Goal: Transaction & Acquisition: Purchase product/service

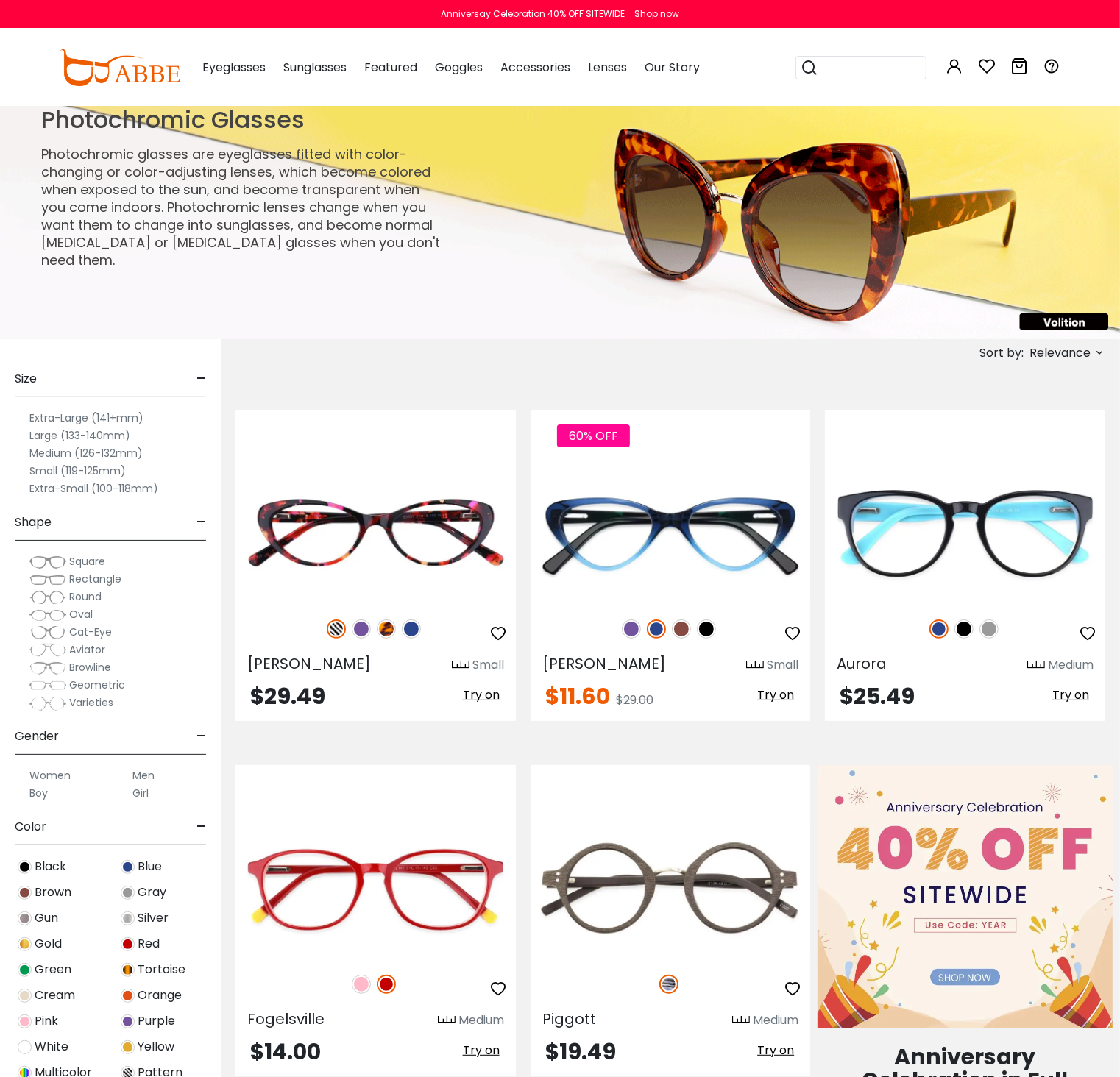
click at [86, 598] on span "Round" at bounding box center [85, 596] width 32 height 15
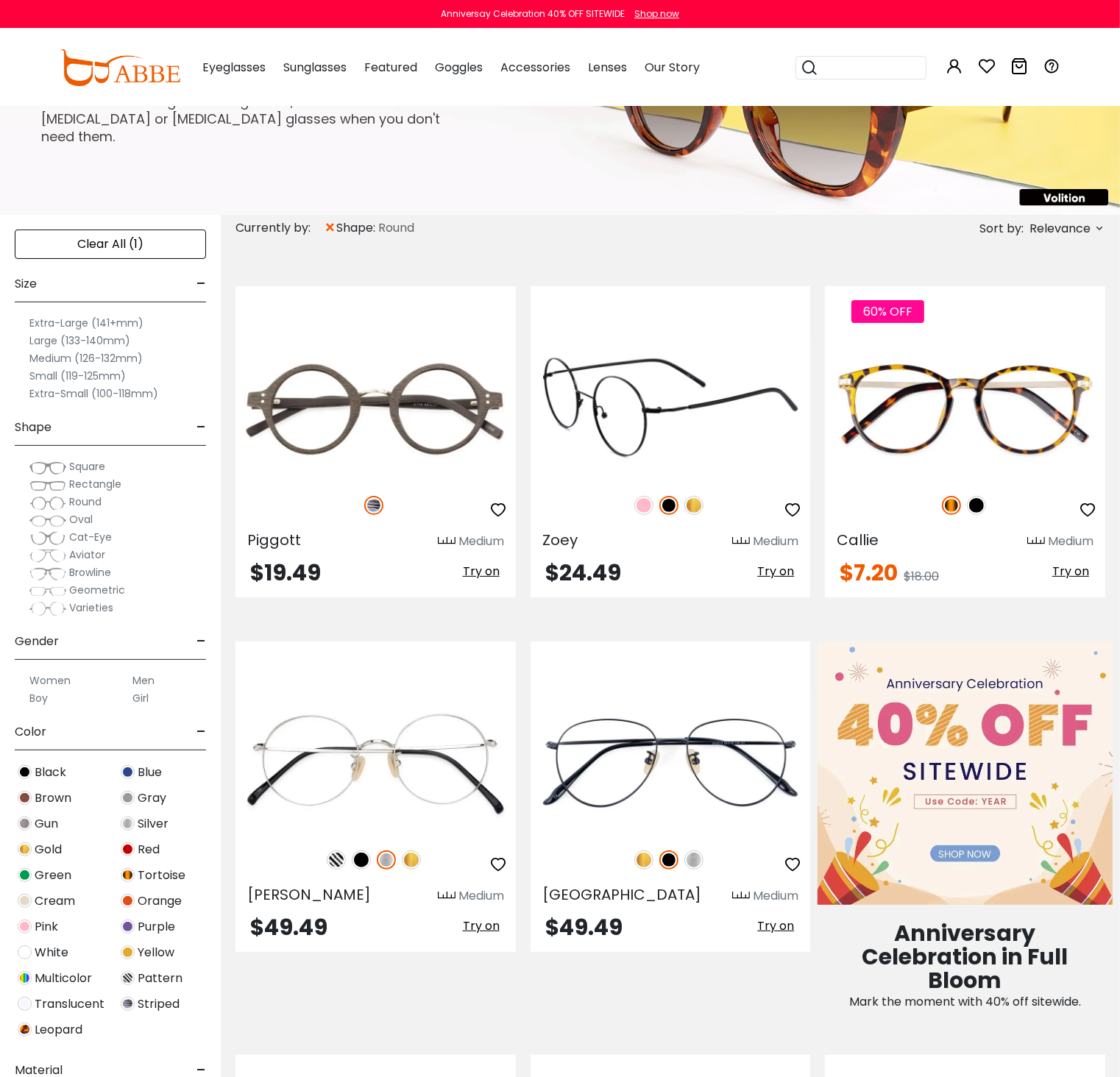
scroll to position [127, 0]
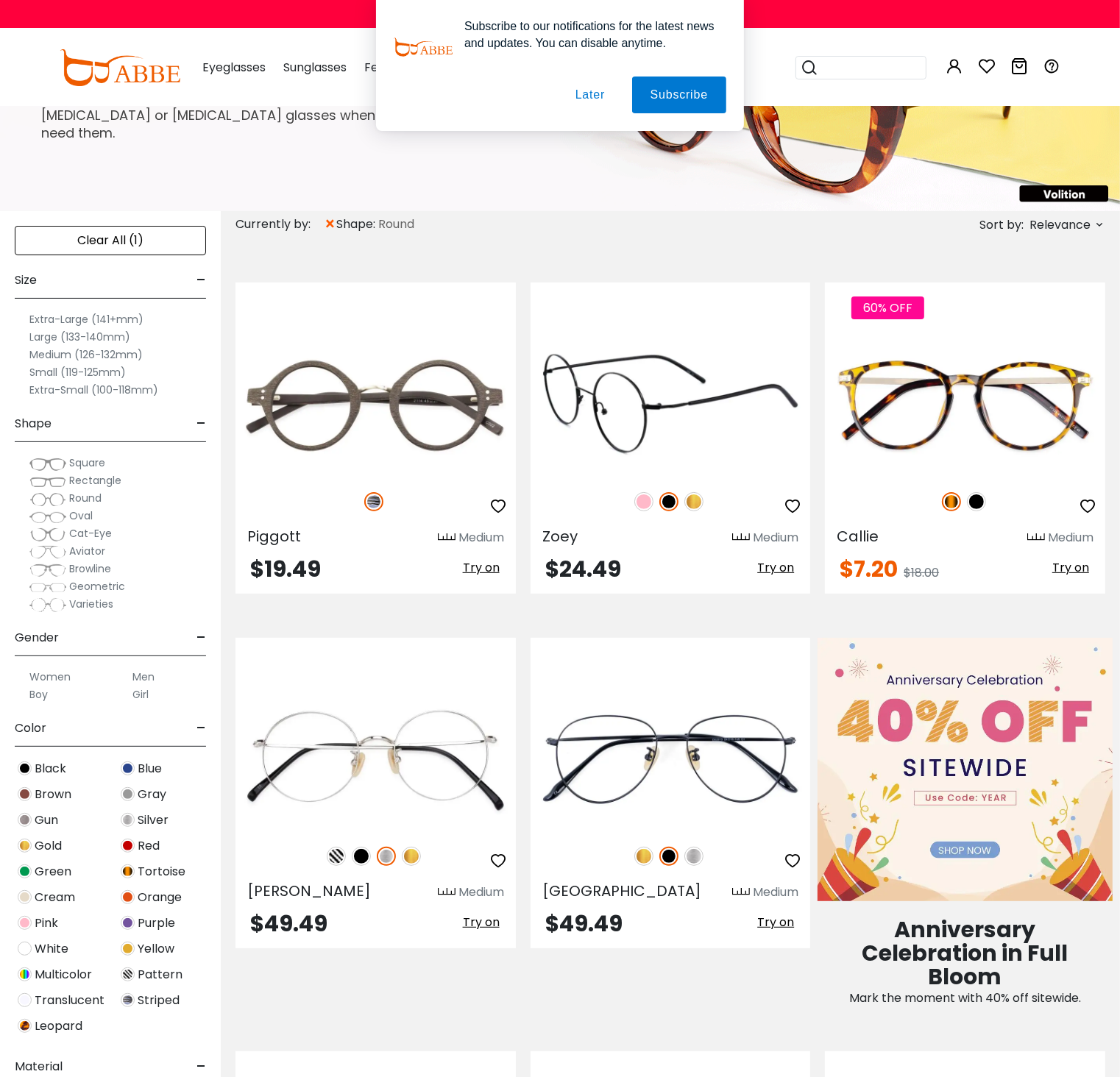
click at [652, 413] on img at bounding box center [670, 405] width 280 height 140
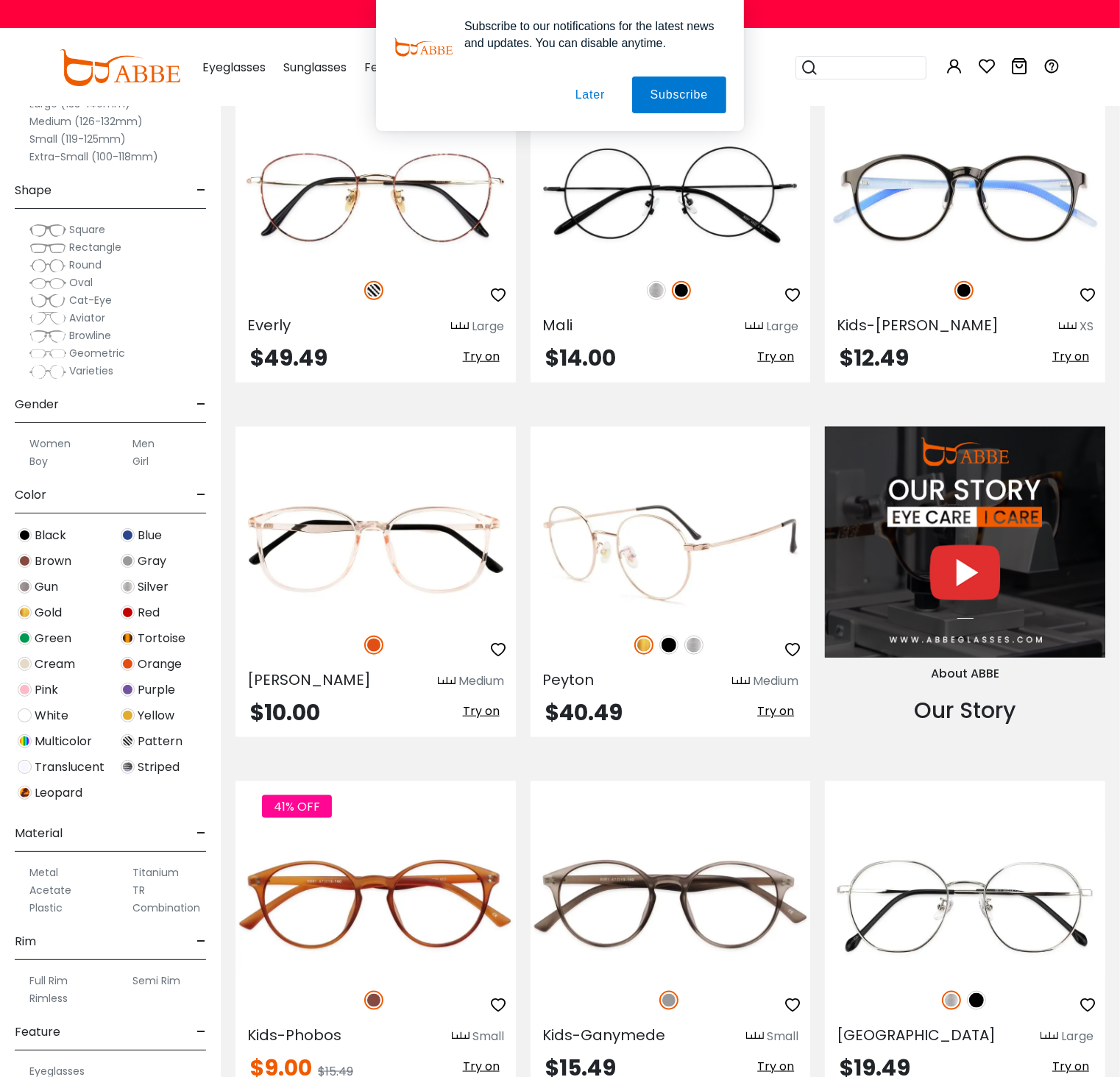
scroll to position [1117, 0]
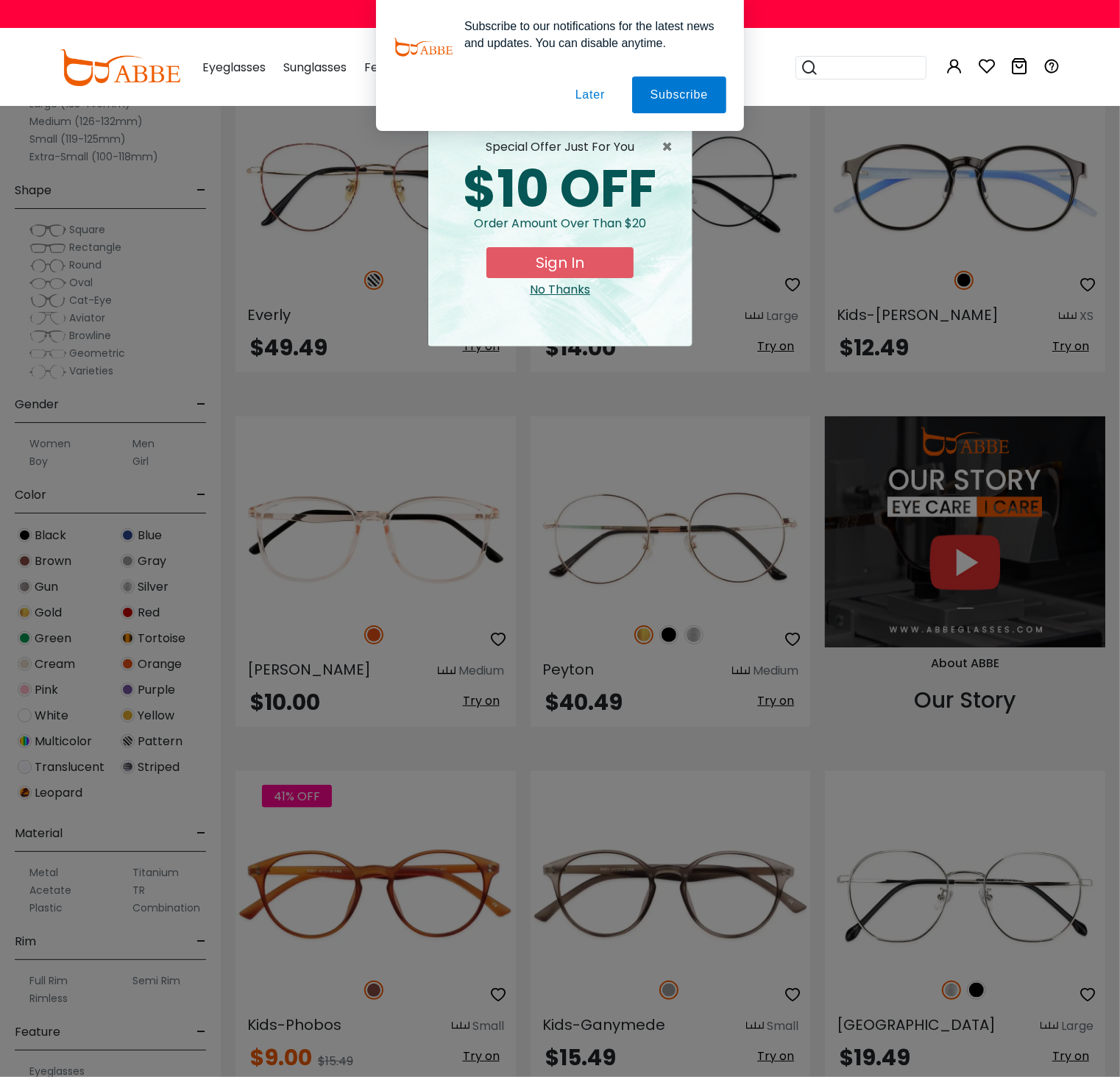
click at [757, 369] on div "× special offer just for you $10 OFF Order amount over than $20 Sign In No Than…" at bounding box center [560, 538] width 1120 height 1077
click at [668, 150] on span "×" at bounding box center [670, 147] width 19 height 18
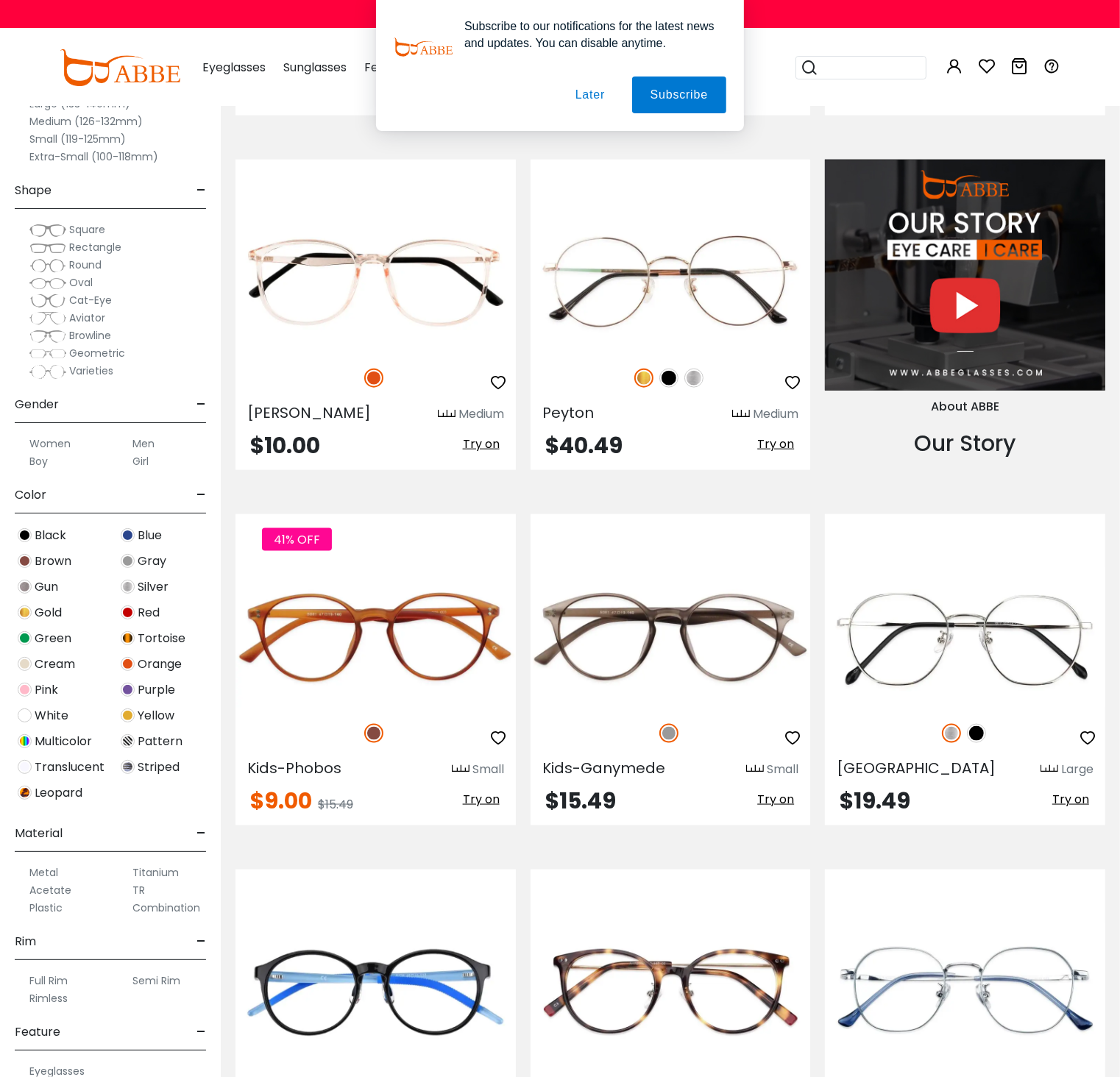
scroll to position [1393, 0]
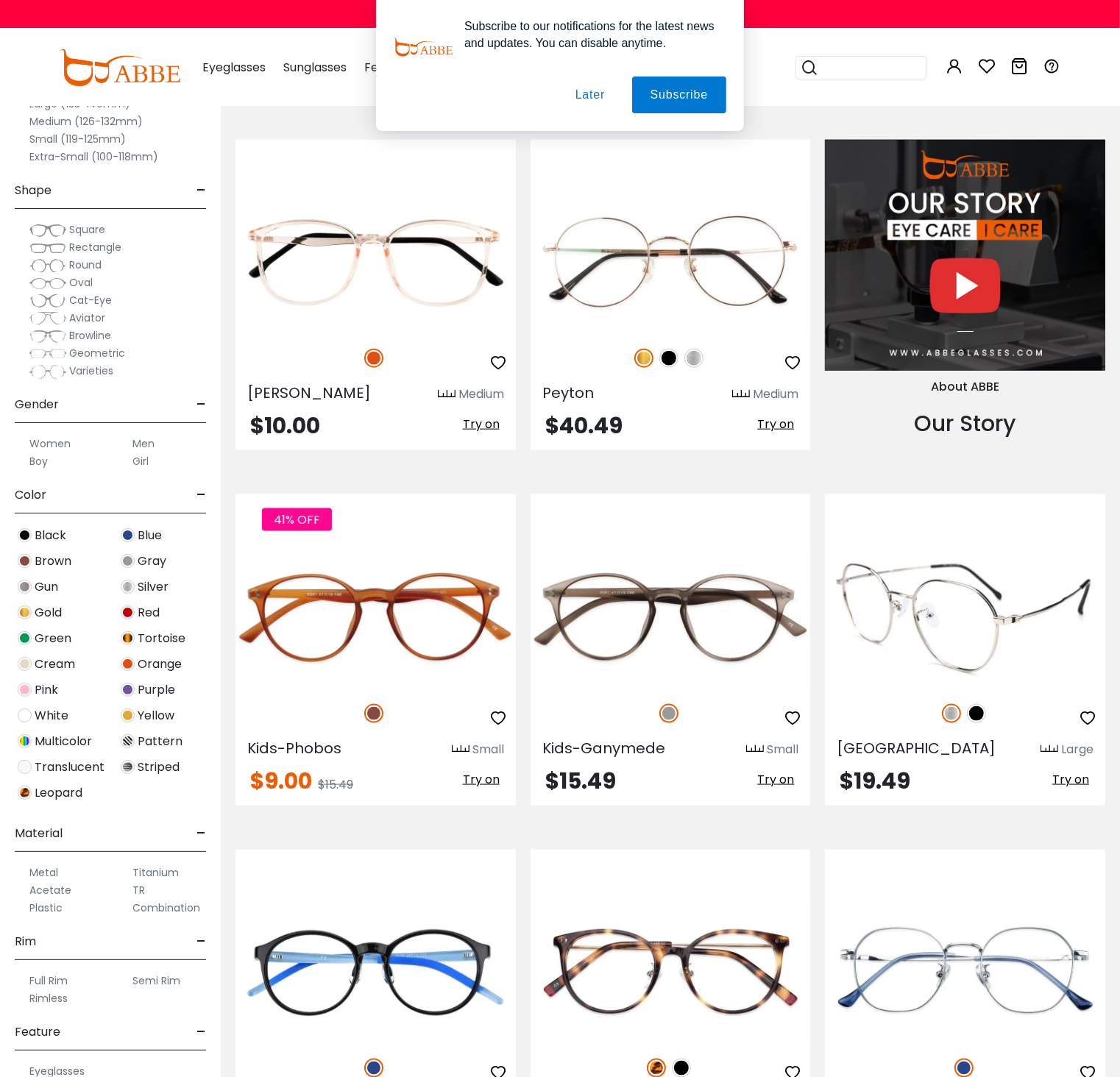
click at [988, 644] on img at bounding box center [965, 617] width 280 height 140
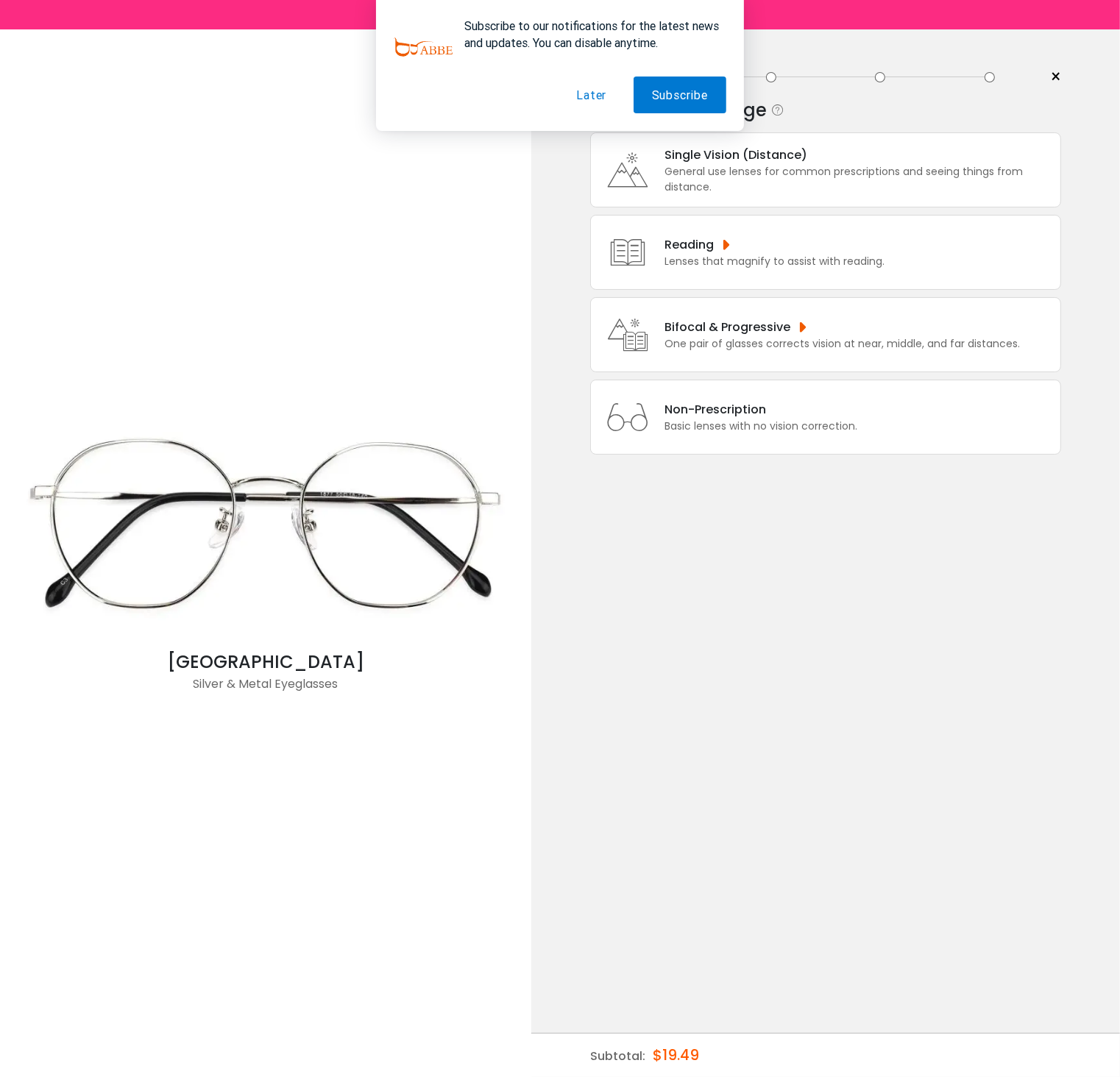
click at [834, 176] on div "General use lenses for common prescriptions and seeing things from distance." at bounding box center [859, 180] width 388 height 31
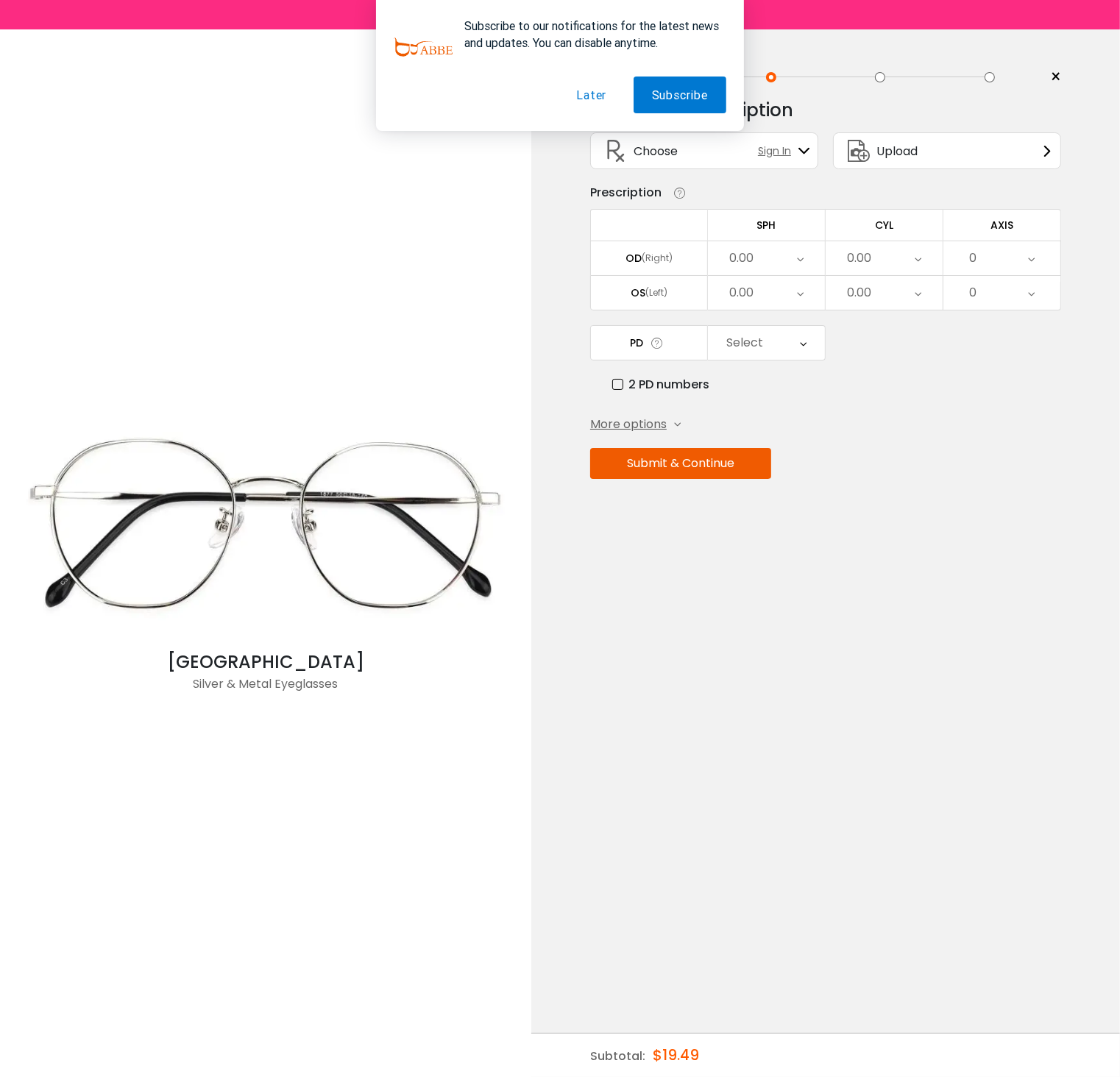
click at [746, 479] on button "Submit & Continue" at bounding box center [681, 464] width 181 height 31
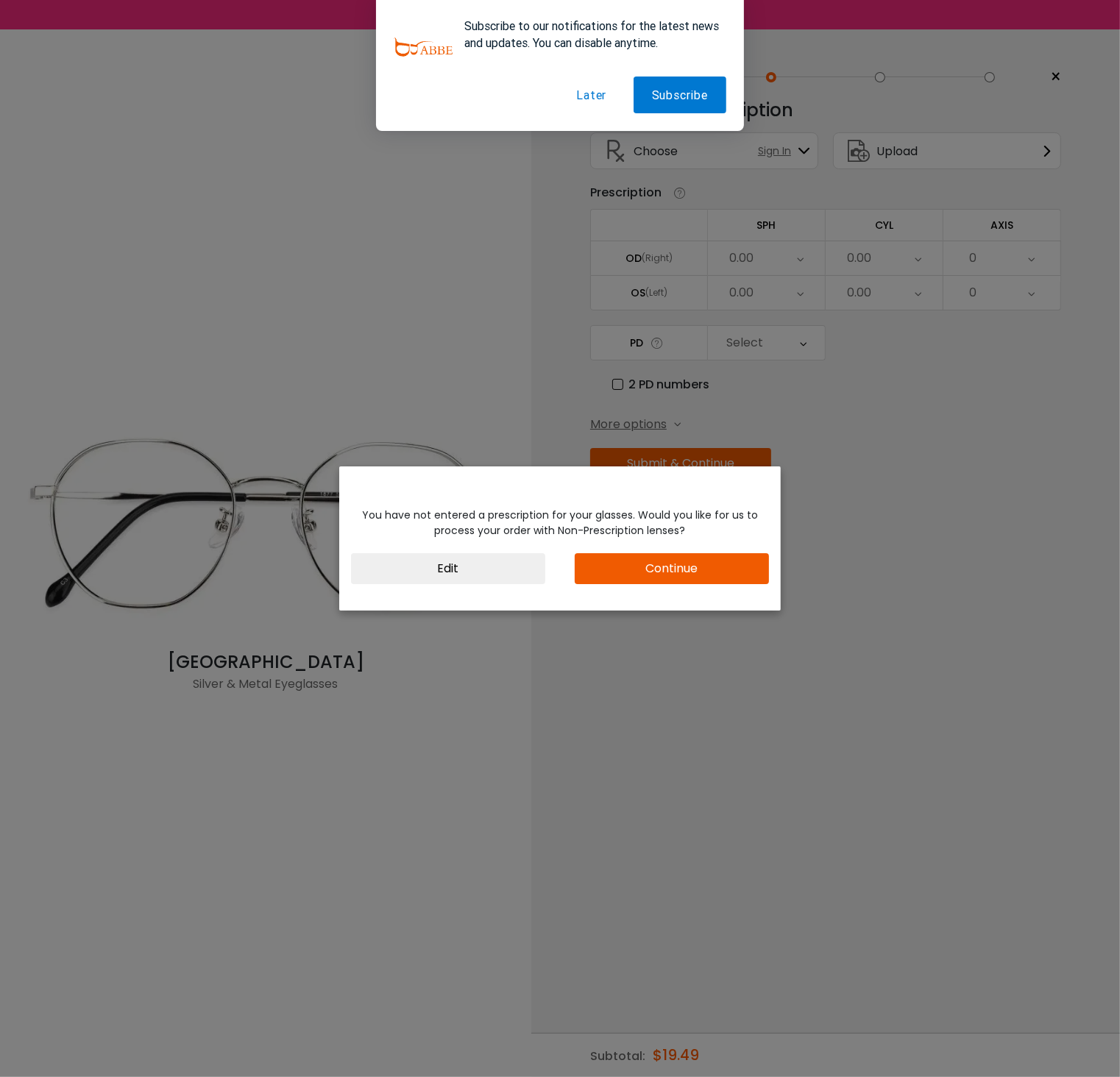
click at [727, 566] on button "Continue" at bounding box center [672, 569] width 194 height 31
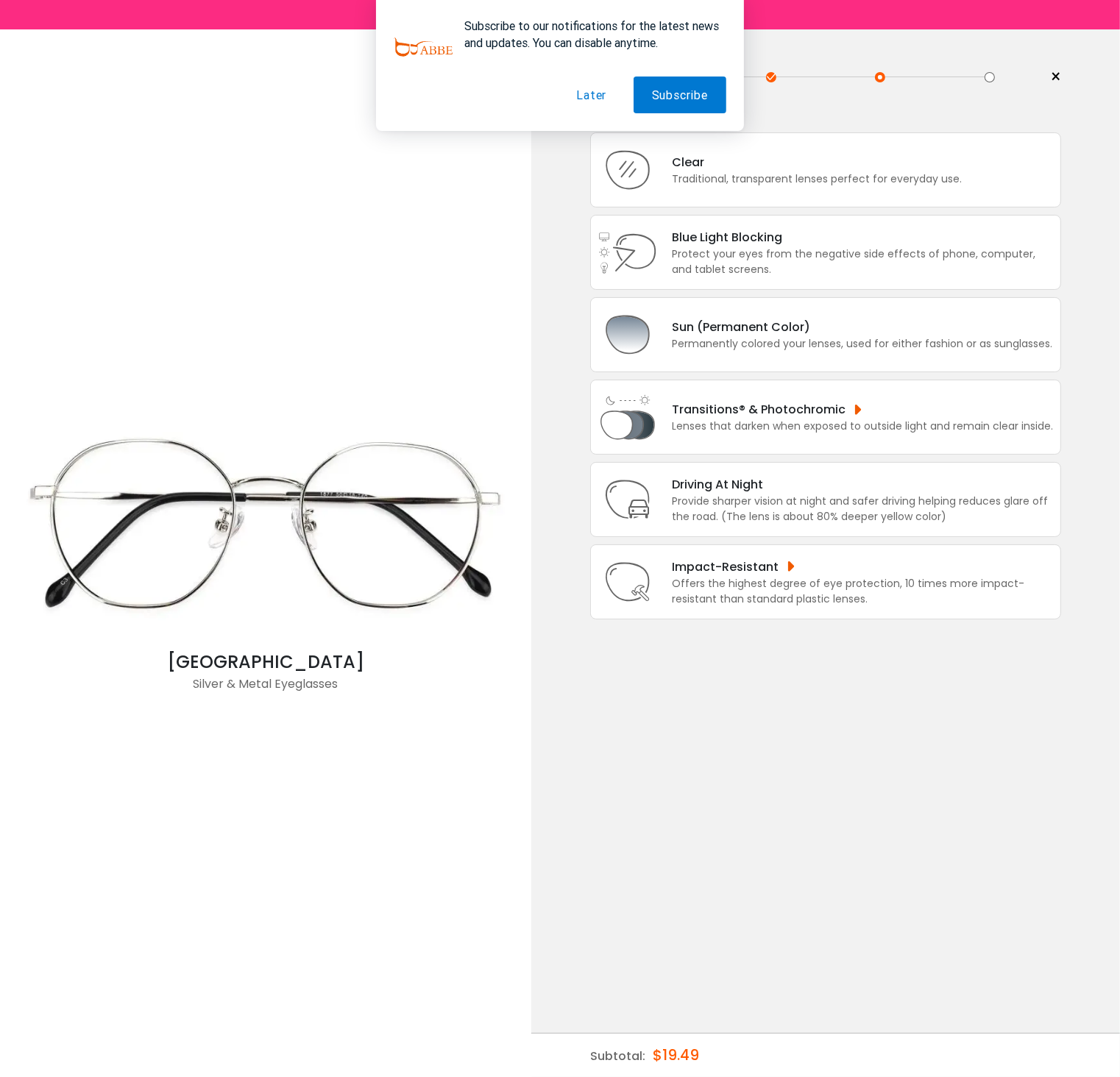
click at [597, 91] on button "Later" at bounding box center [591, 95] width 67 height 36
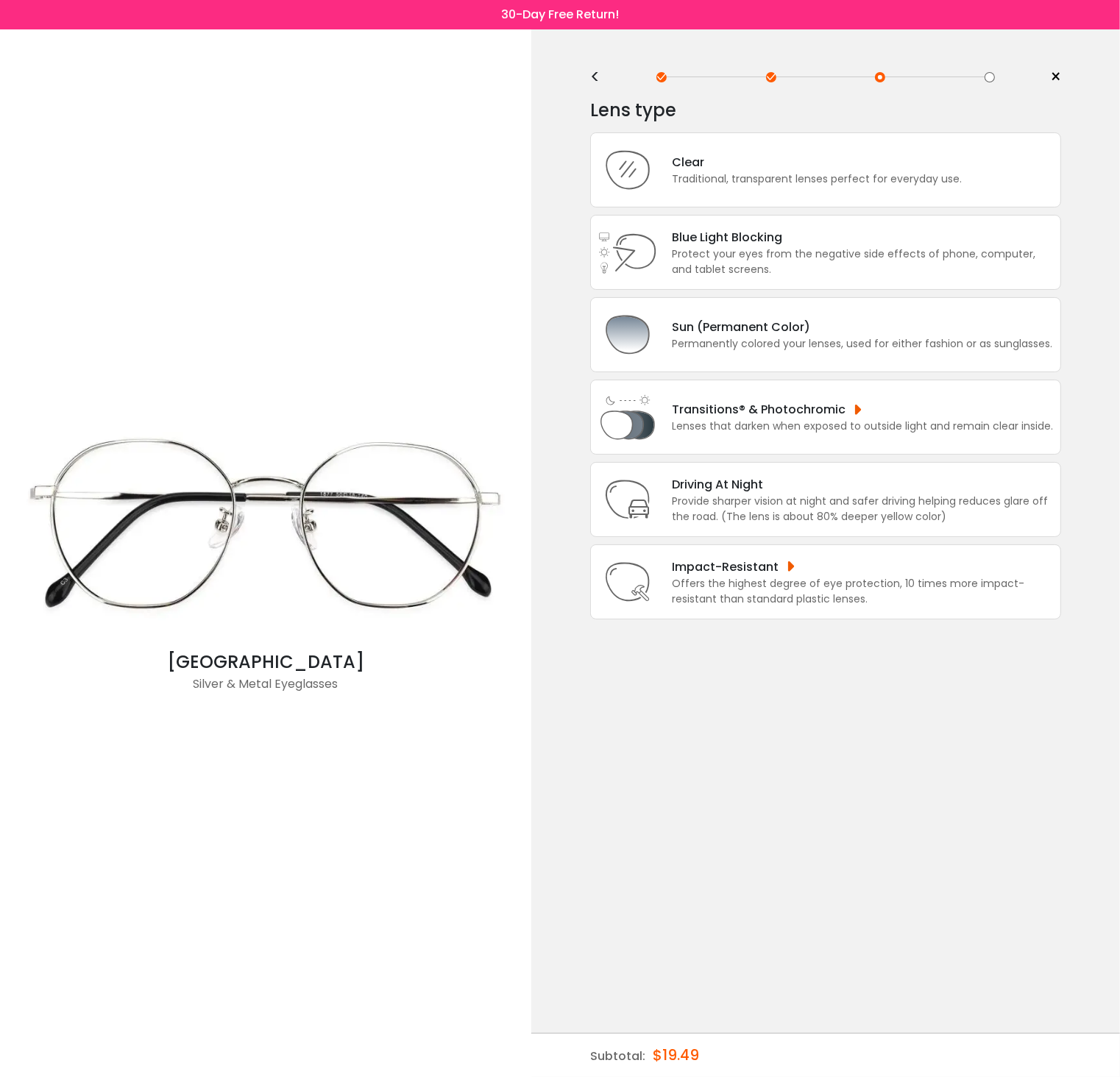
drag, startPoint x: 591, startPoint y: 63, endPoint x: 600, endPoint y: 70, distance: 11.4
click at [592, 65] on div "< × Choose your usage Single Vision (Distance) This lens helps you see details …" at bounding box center [825, 553] width 588 height 1048
click at [600, 71] on div "<" at bounding box center [600, 77] width 22 height 12
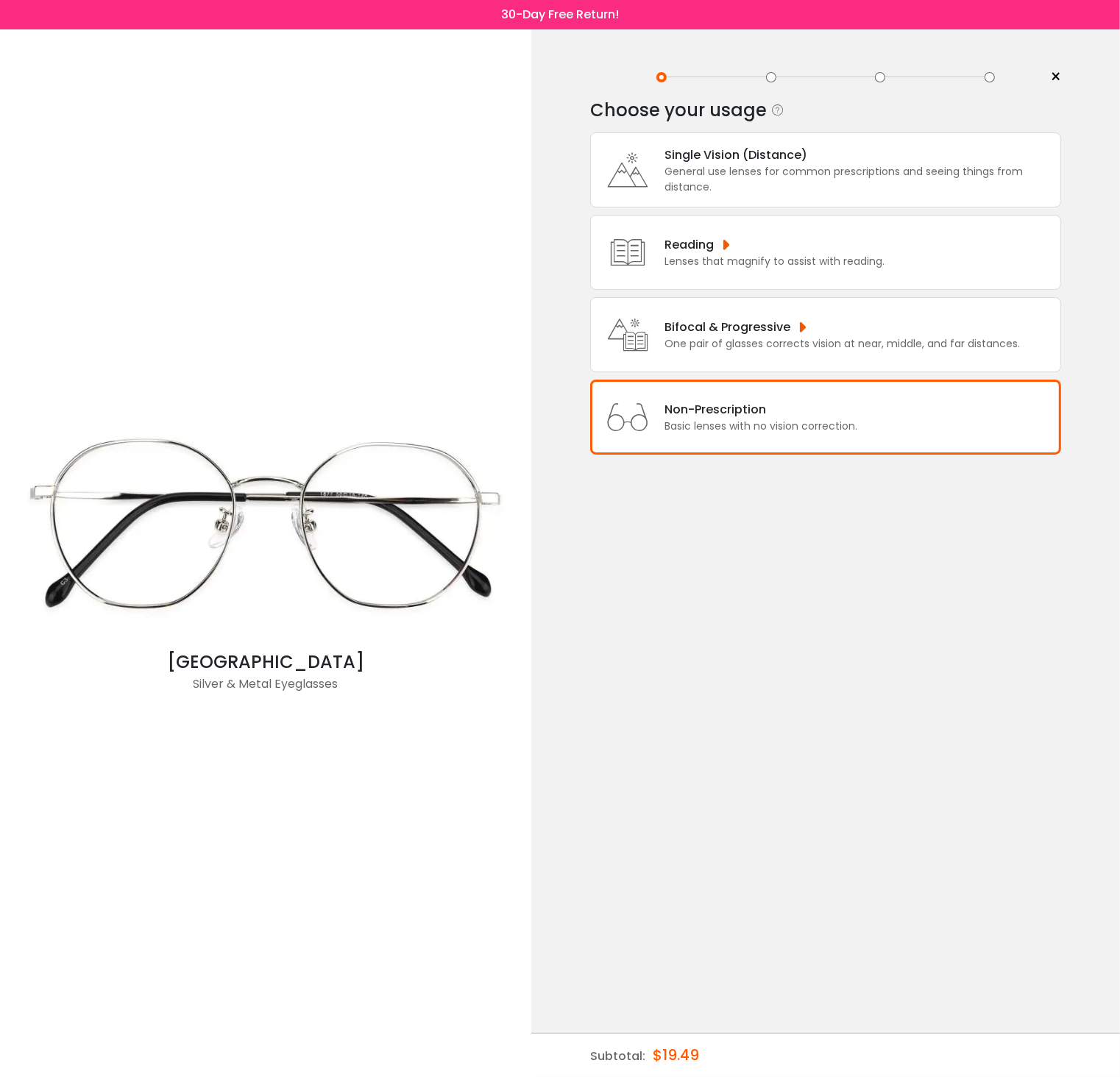
click at [817, 198] on div "Single Vision (Distance) General use lenses for common prescriptions and seeing…" at bounding box center [825, 170] width 471 height 75
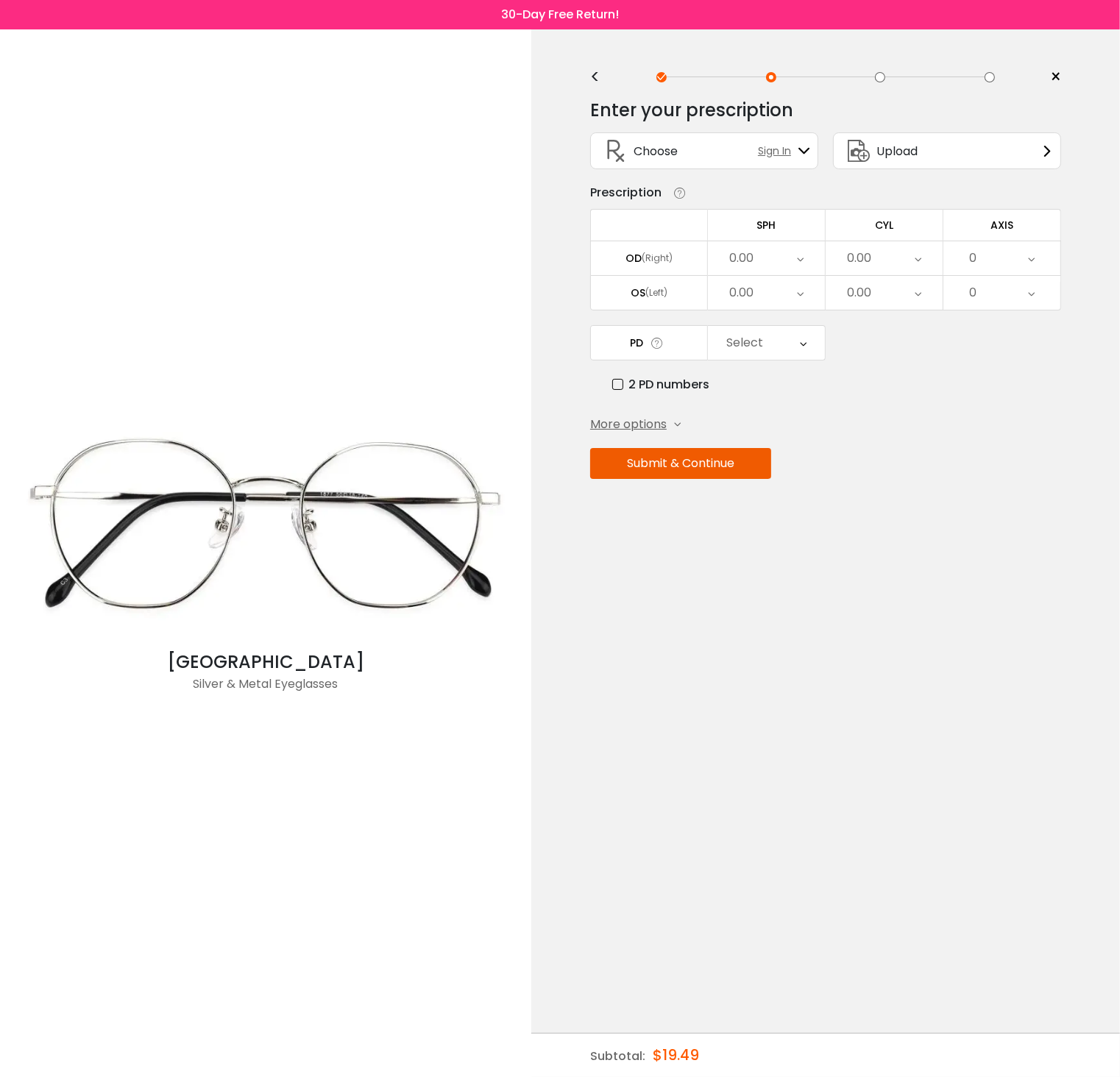
click at [807, 266] on div "0.00" at bounding box center [766, 258] width 117 height 34
drag, startPoint x: 787, startPoint y: 352, endPoint x: 786, endPoint y: 360, distance: 8.1
click at [787, 352] on li "-0.25" at bounding box center [766, 358] width 117 height 27
click at [765, 457] on button "Submit & Continue" at bounding box center [681, 464] width 181 height 31
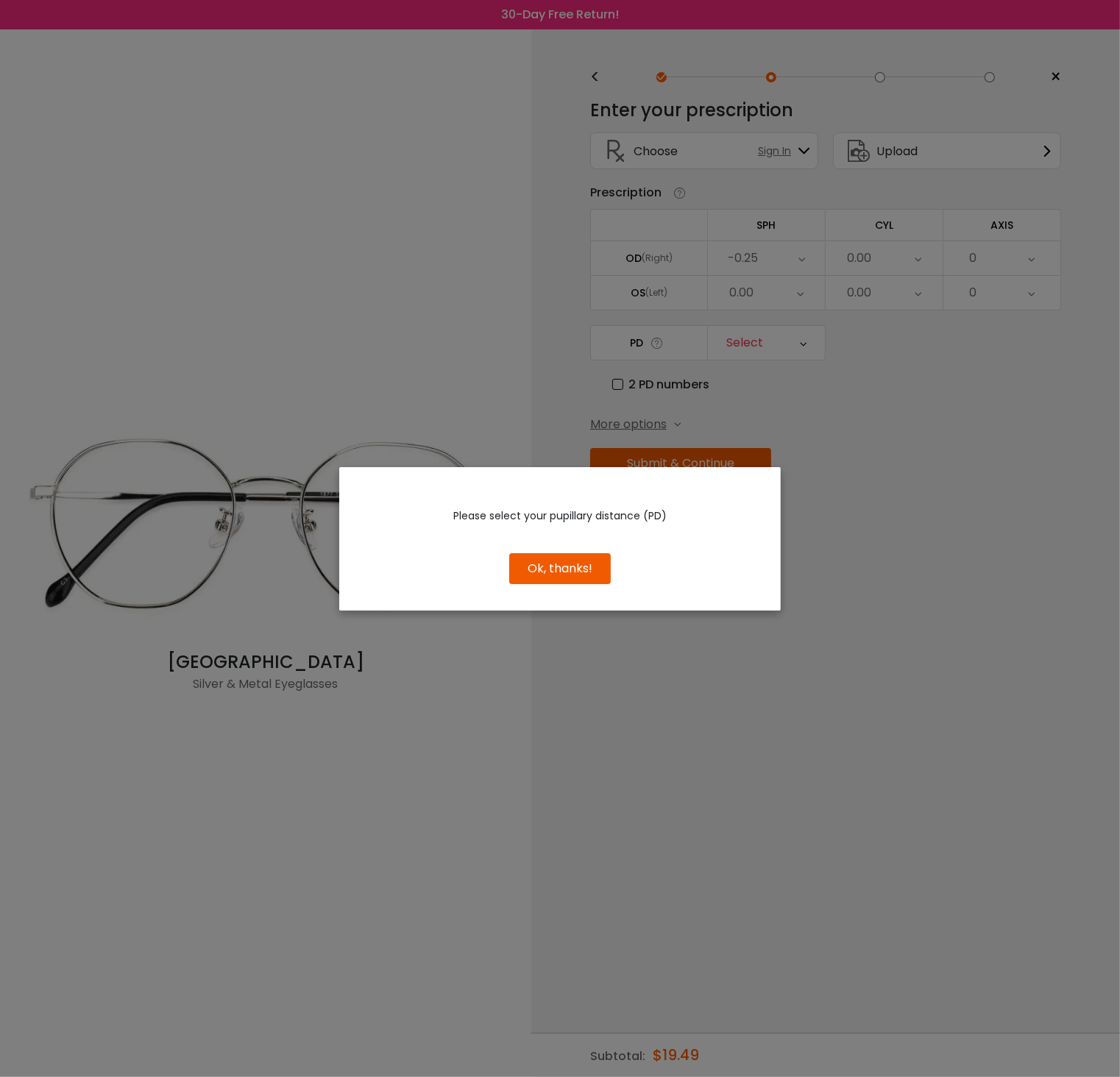
click at [579, 564] on button "Ok, thanks!" at bounding box center [559, 569] width 101 height 31
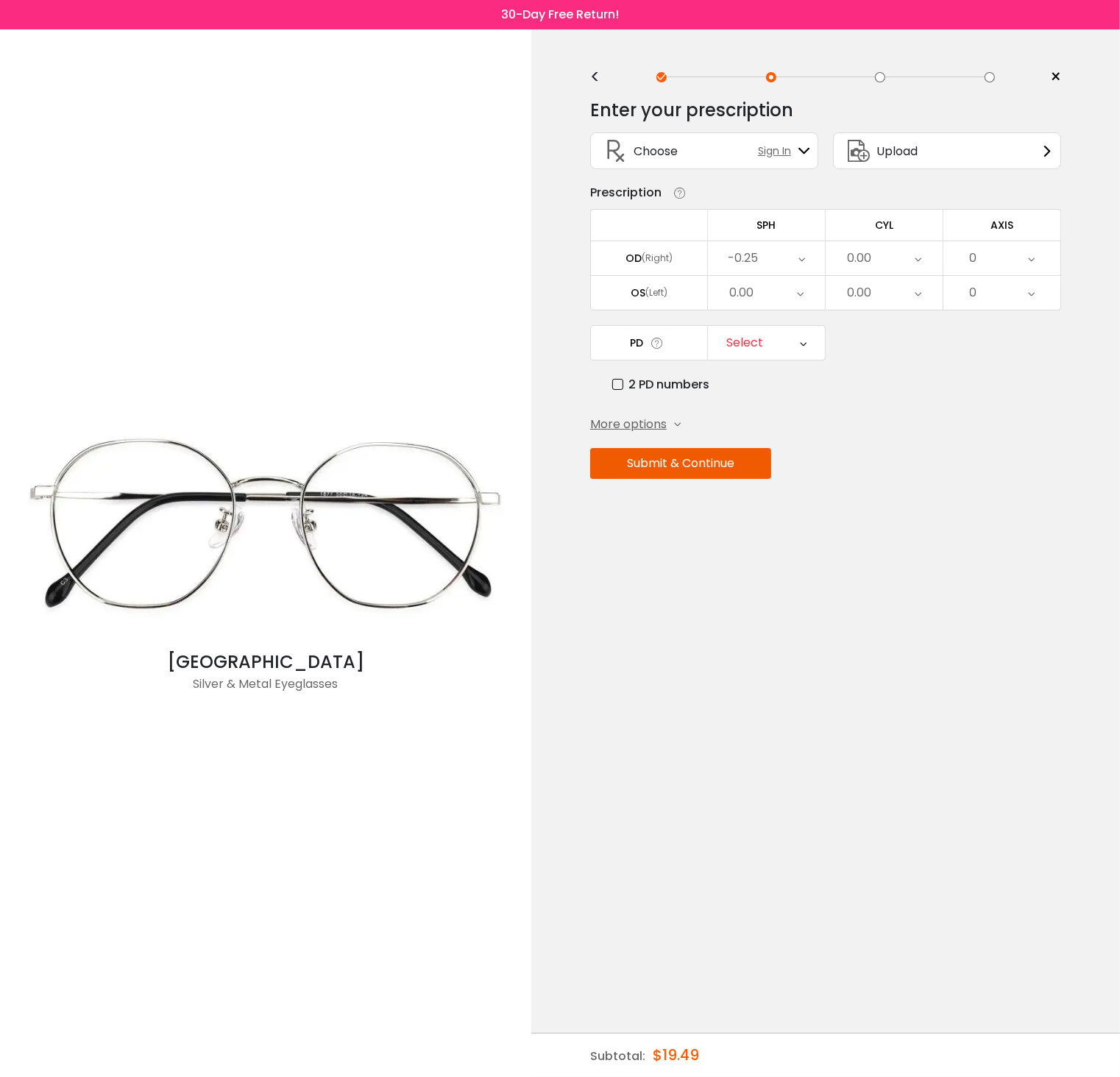
drag, startPoint x: 756, startPoint y: 344, endPoint x: 765, endPoint y: 361, distance: 19.2
click at [756, 344] on div "Select" at bounding box center [744, 342] width 36 height 29
click at [772, 387] on li "60" at bounding box center [766, 389] width 117 height 27
click at [717, 466] on button "Submit & Continue" at bounding box center [681, 464] width 181 height 31
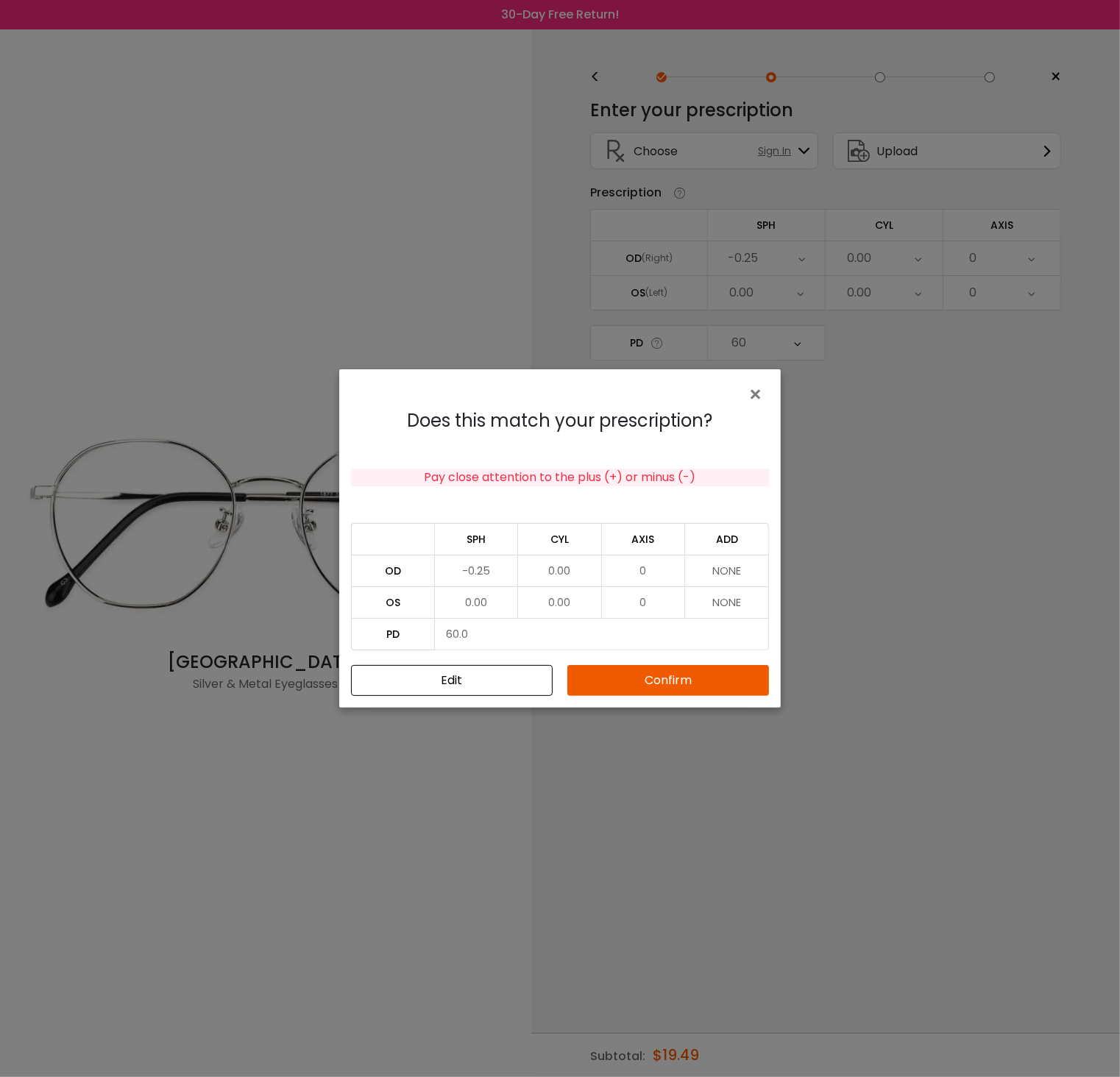
click at [692, 680] on button "Confirm" at bounding box center [668, 681] width 202 height 31
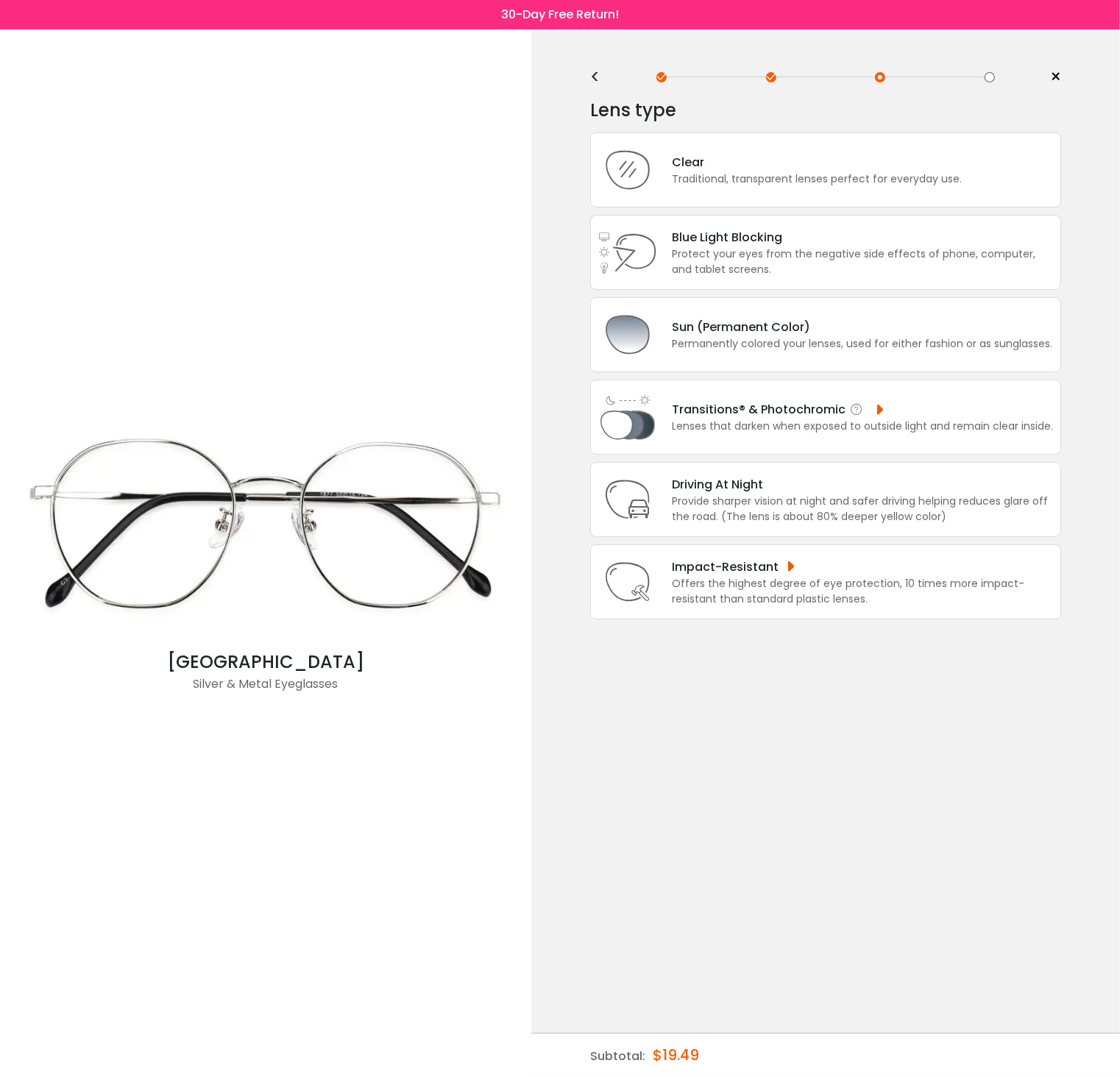
click at [1008, 417] on div "Transitions® & Photochromic" at bounding box center [862, 409] width 381 height 19
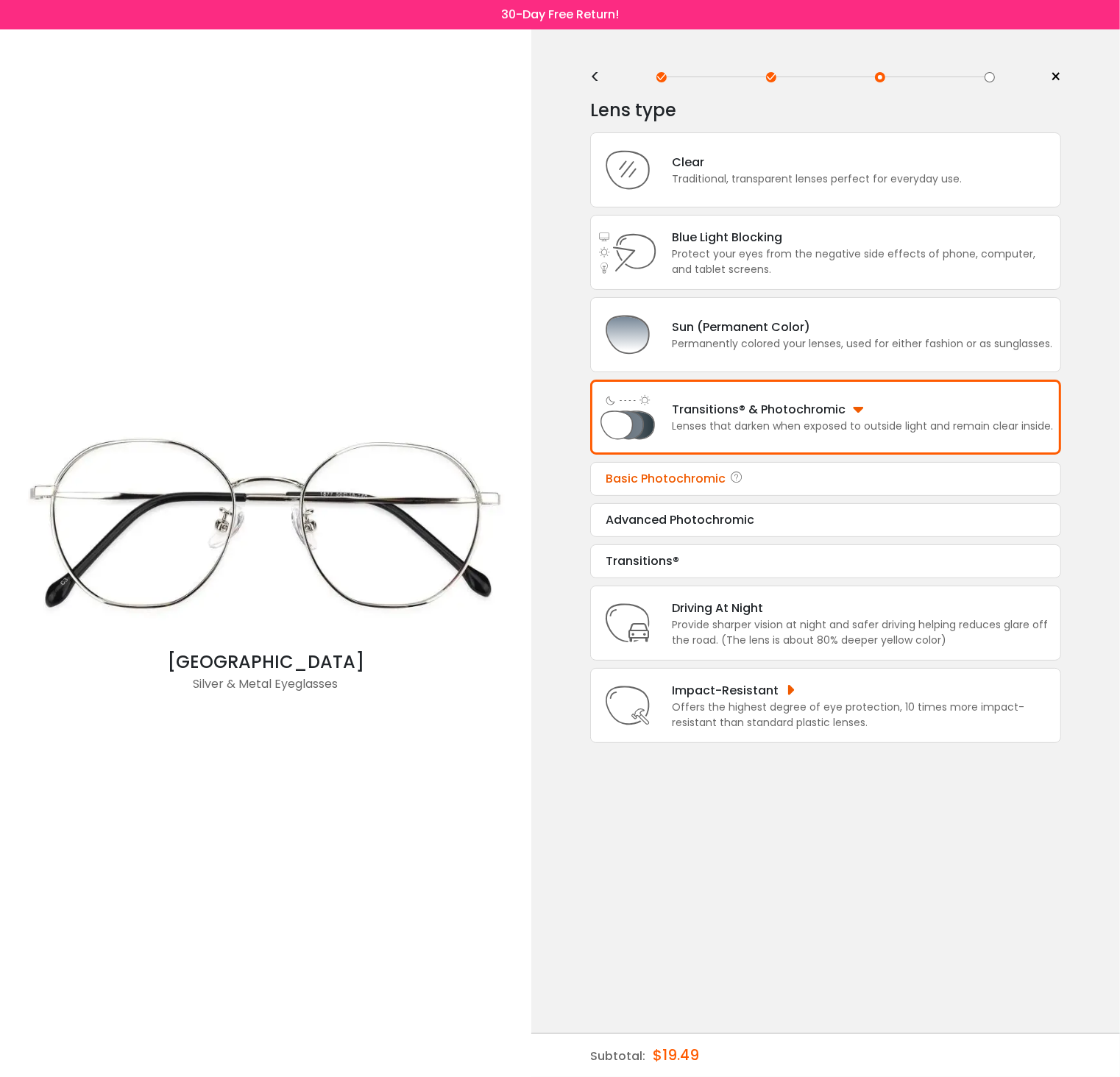
click at [709, 483] on div "Basic Photochromic" at bounding box center [825, 479] width 440 height 18
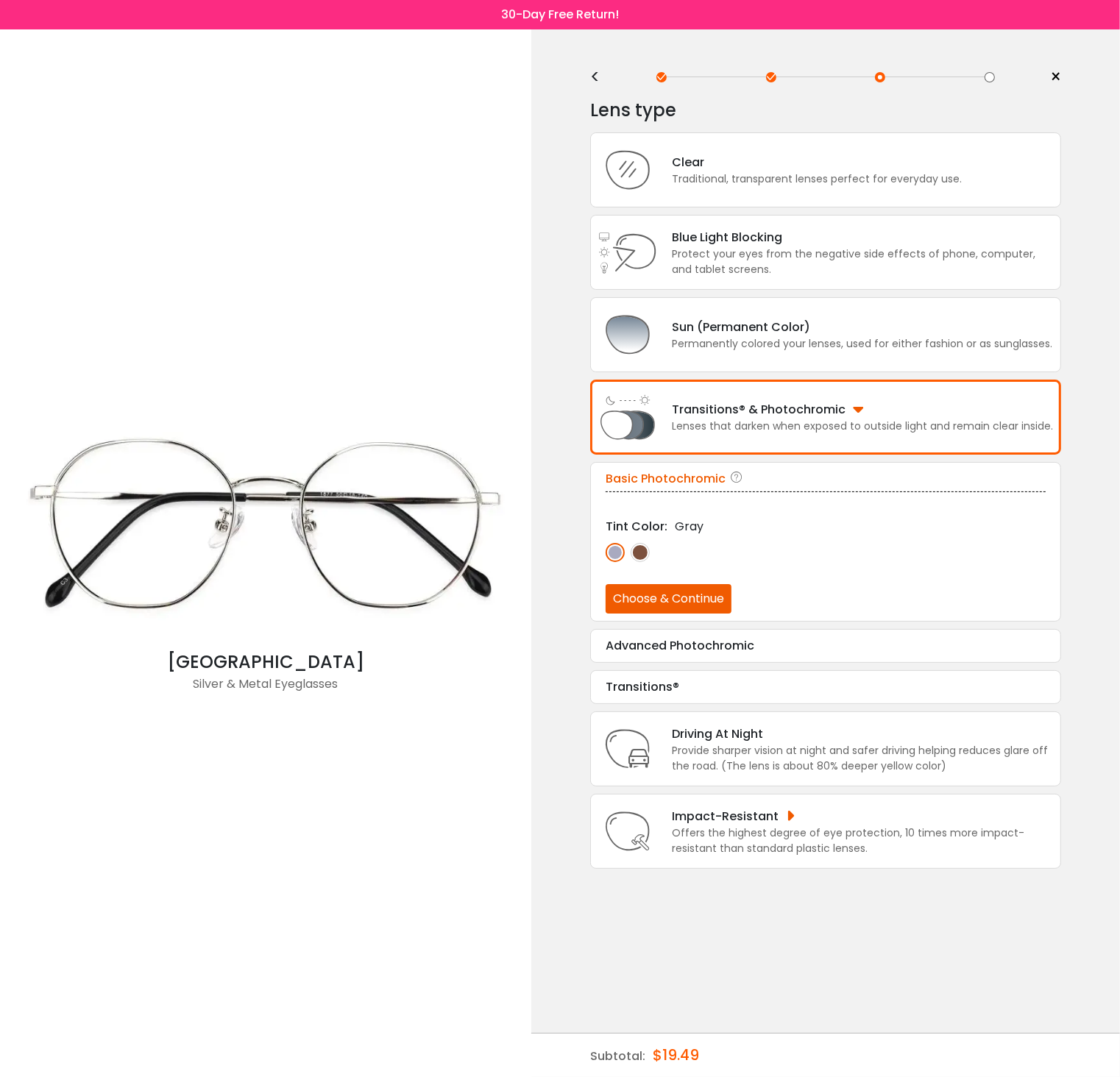
click at [645, 554] on img at bounding box center [640, 553] width 19 height 19
click at [624, 560] on div at bounding box center [825, 563] width 440 height 41
click at [616, 562] on img at bounding box center [615, 553] width 19 height 19
click at [670, 599] on button "Choose & Continue" at bounding box center [668, 599] width 125 height 29
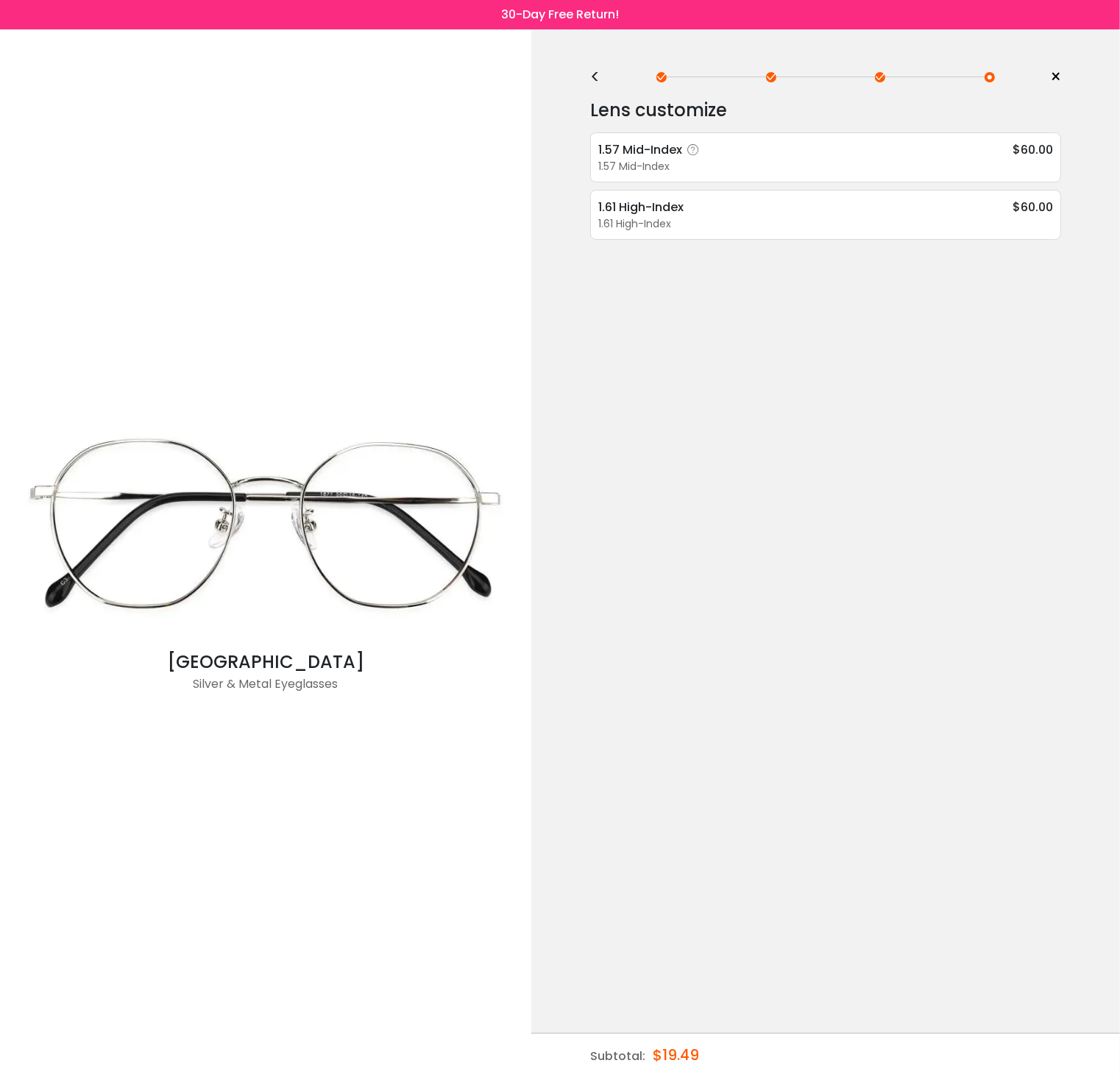
click at [731, 165] on div "1.57 Mid-Index" at bounding box center [825, 166] width 455 height 15
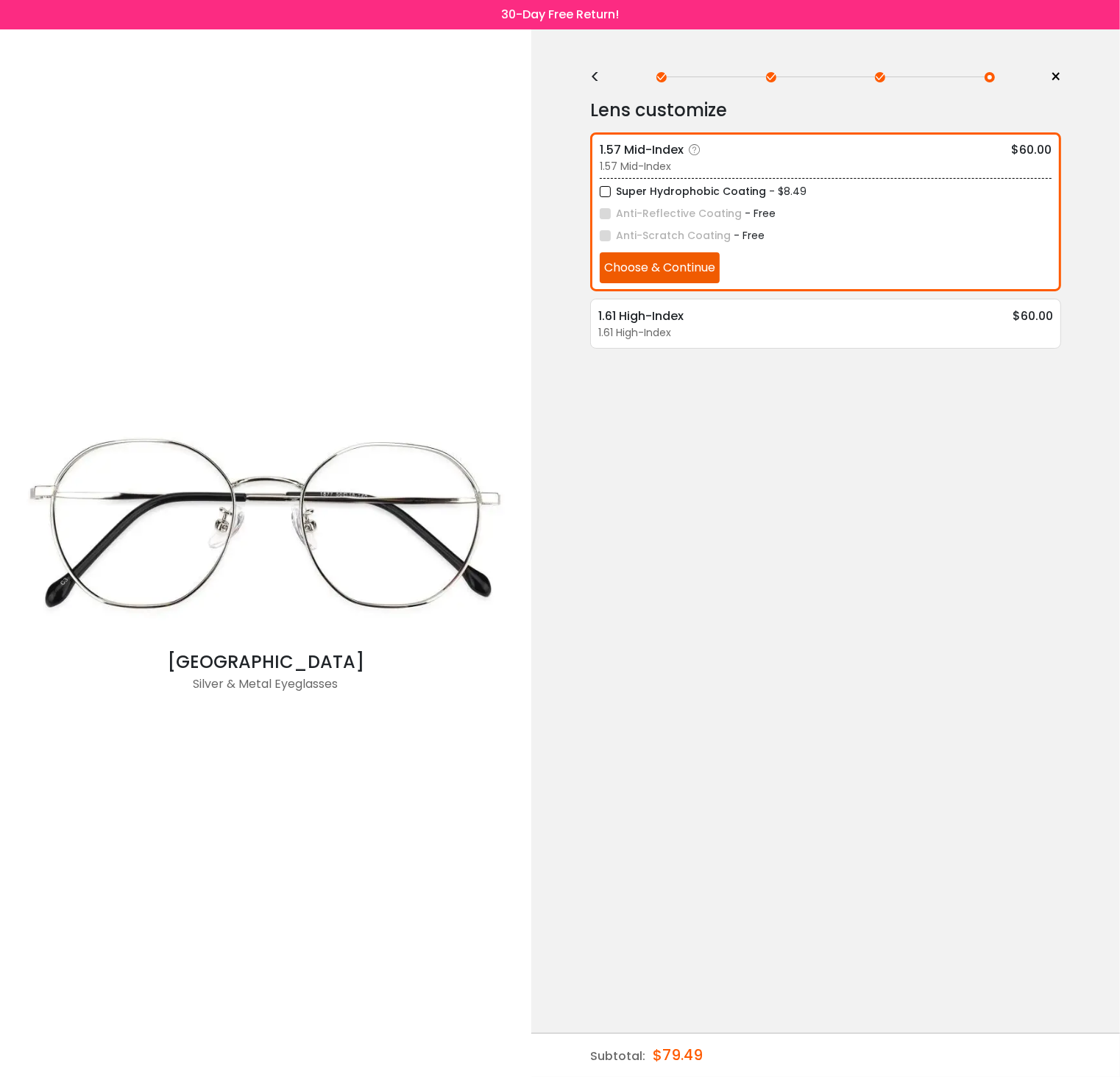
click at [700, 263] on button "Choose & Continue" at bounding box center [660, 268] width 120 height 31
